Goal: Task Accomplishment & Management: Use online tool/utility

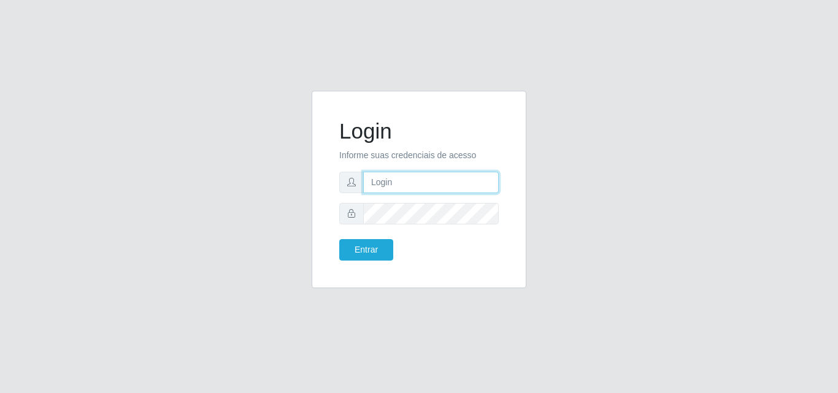
click at [426, 179] on input "text" at bounding box center [431, 182] width 136 height 21
type input "[EMAIL_ADDRESS][DOMAIN_NAME]"
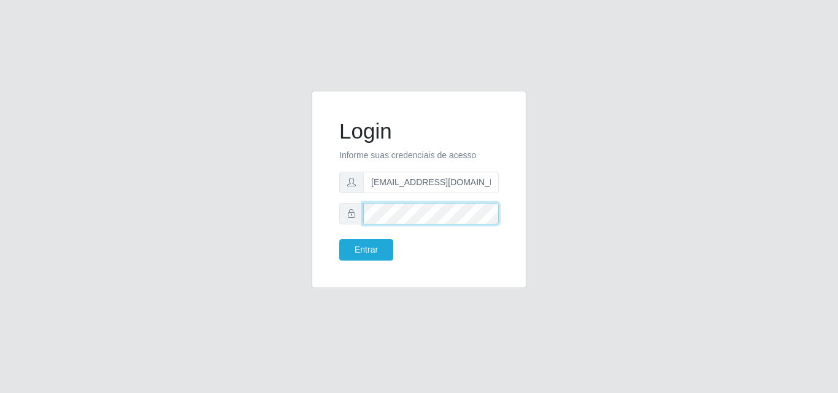
click at [339, 239] on button "Entrar" at bounding box center [366, 249] width 54 height 21
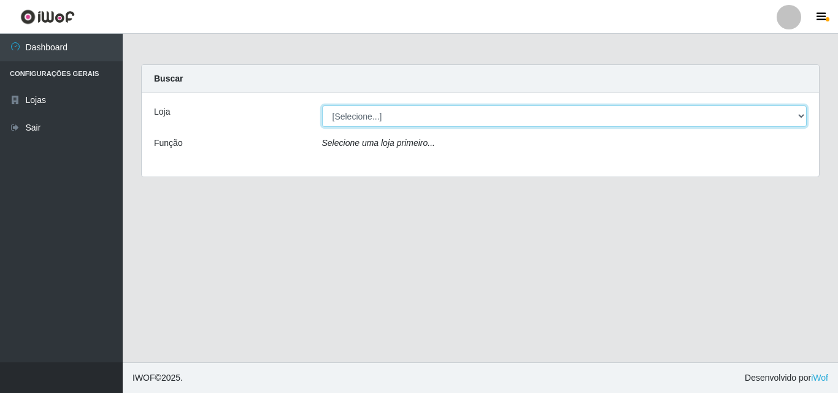
click at [652, 126] on select "[Selecione...] Corte Fácil - Unidade Emaús" at bounding box center [564, 116] width 485 height 21
select select "201"
click at [322, 106] on select "[Selecione...] Corte Fácil - Unidade Emaús" at bounding box center [564, 116] width 485 height 21
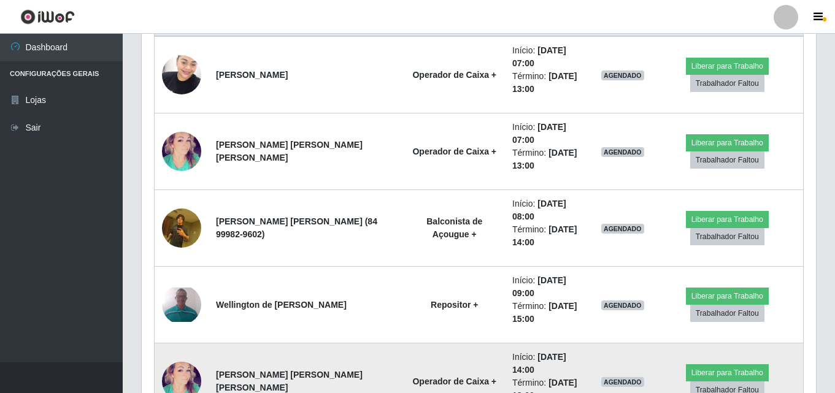
scroll to position [522, 0]
